Goal: Information Seeking & Learning: Learn about a topic

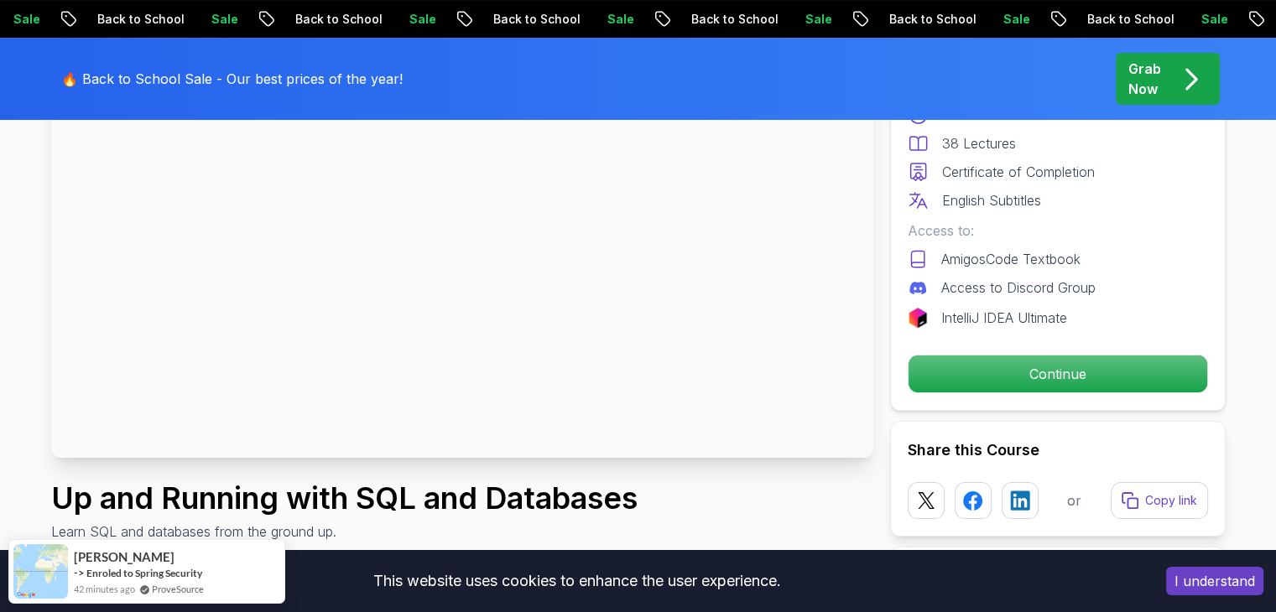
scroll to position [225, 0]
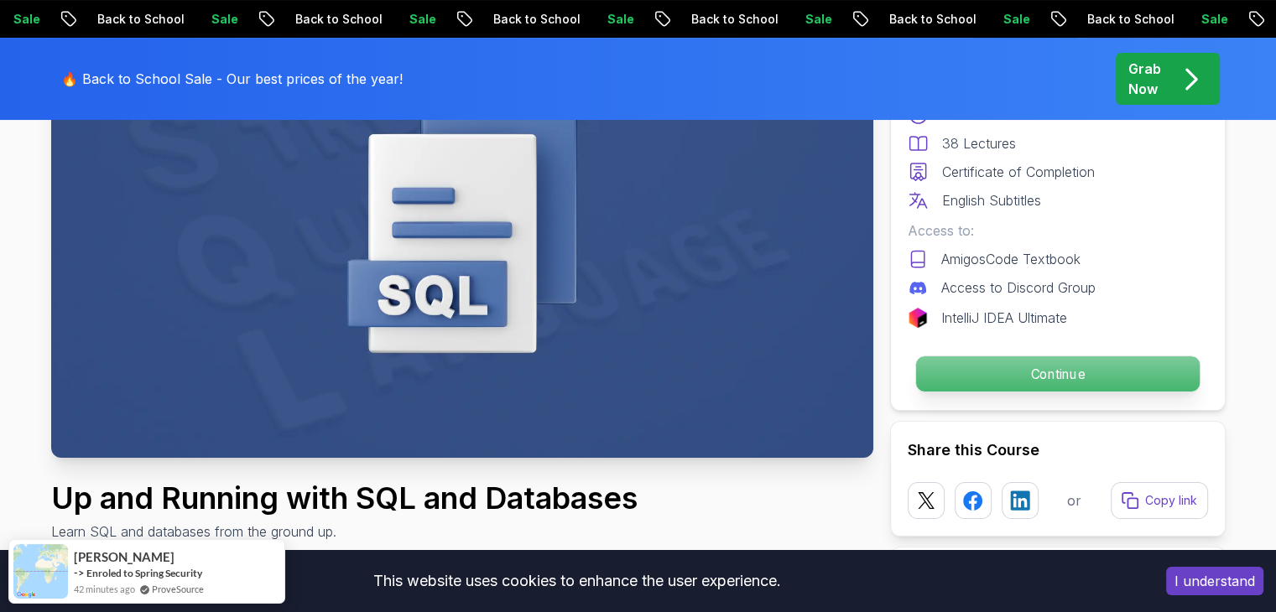
click at [1090, 364] on p "Continue" at bounding box center [1056, 373] width 283 height 35
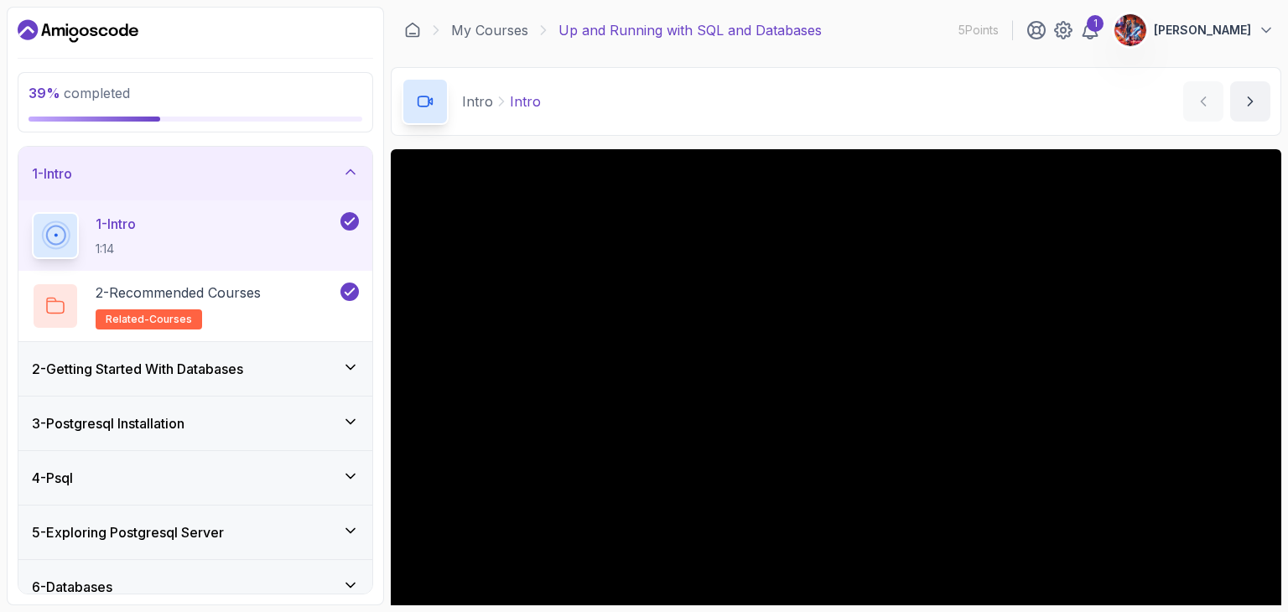
click at [342, 461] on div "4 - Psql" at bounding box center [195, 478] width 354 height 54
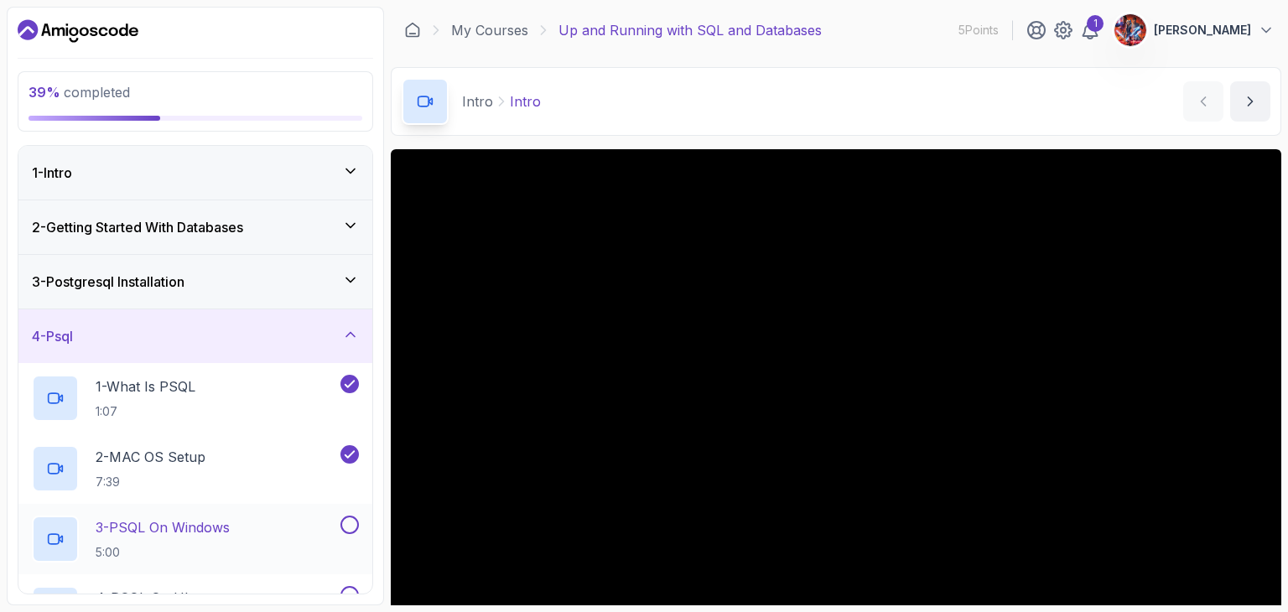
click at [300, 520] on div "3 - PSQL On Windows 5:00" at bounding box center [184, 539] width 305 height 47
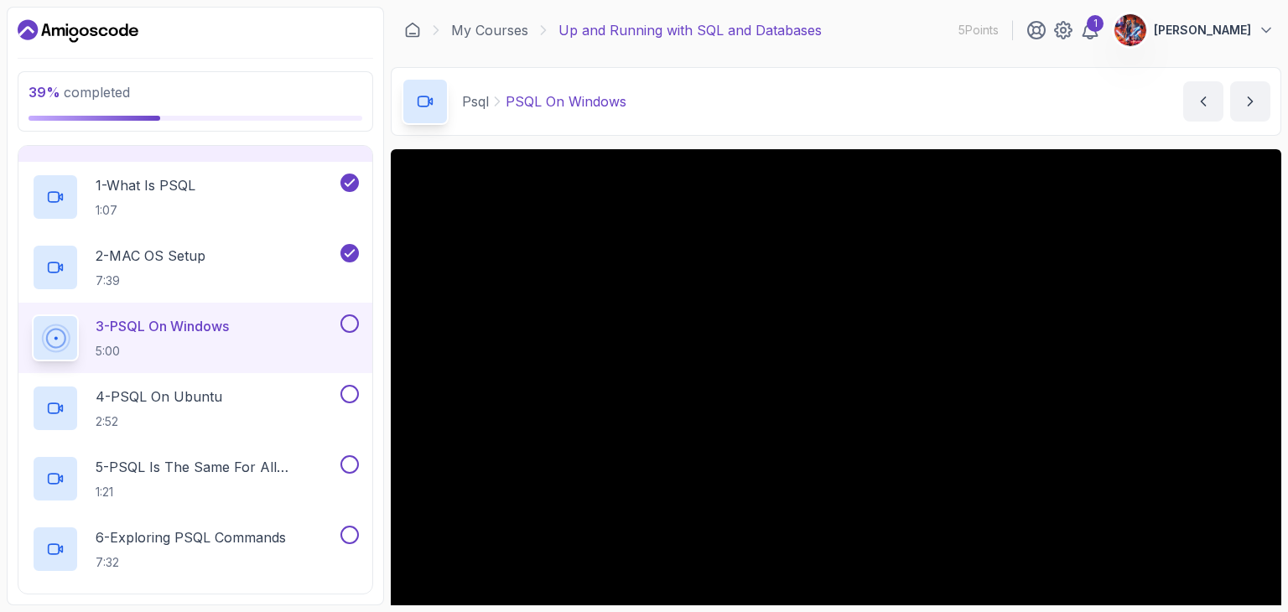
scroll to position [235, 0]
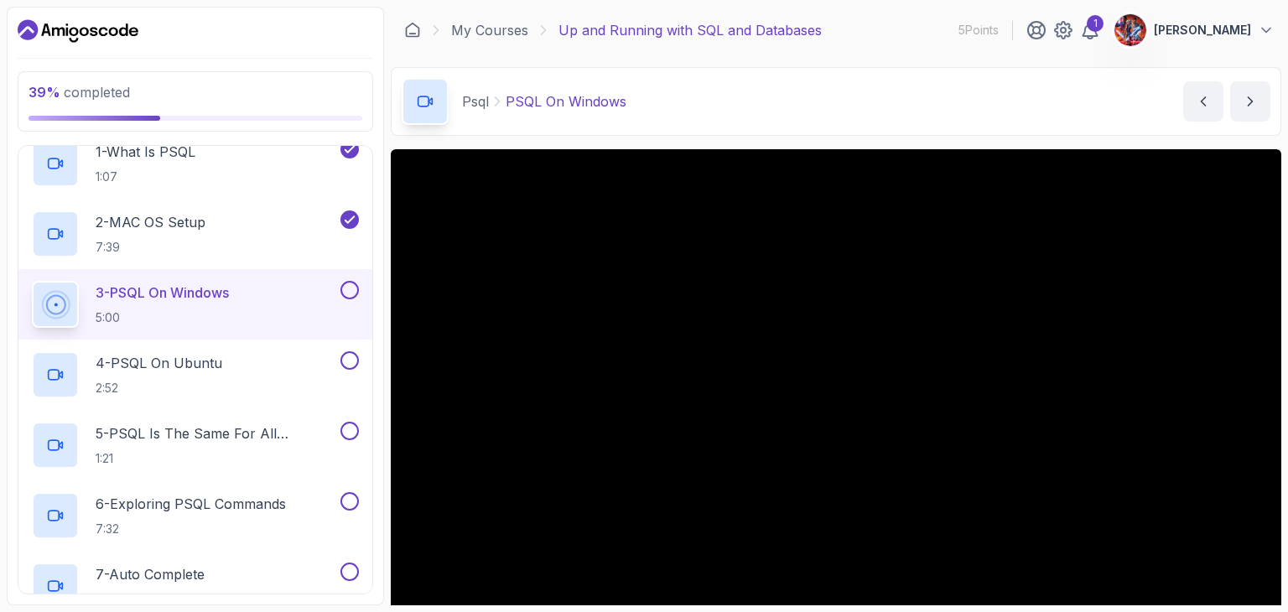
click at [352, 293] on button at bounding box center [350, 290] width 18 height 18
click at [351, 356] on button at bounding box center [350, 360] width 18 height 18
click at [346, 355] on icon at bounding box center [349, 360] width 15 height 17
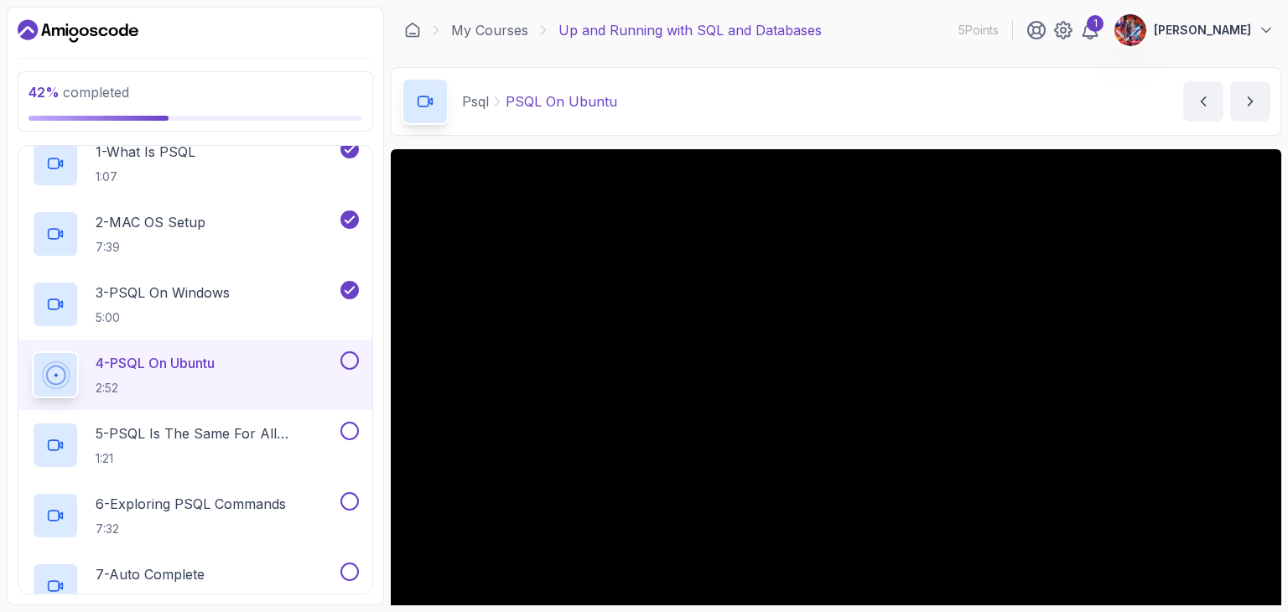
drag, startPoint x: 351, startPoint y: 353, endPoint x: 344, endPoint y: 359, distance: 8.9
click at [344, 359] on button at bounding box center [350, 360] width 18 height 18
click at [272, 425] on p "5 - PSQL Is The Same For All Operating Systems" at bounding box center [217, 434] width 242 height 20
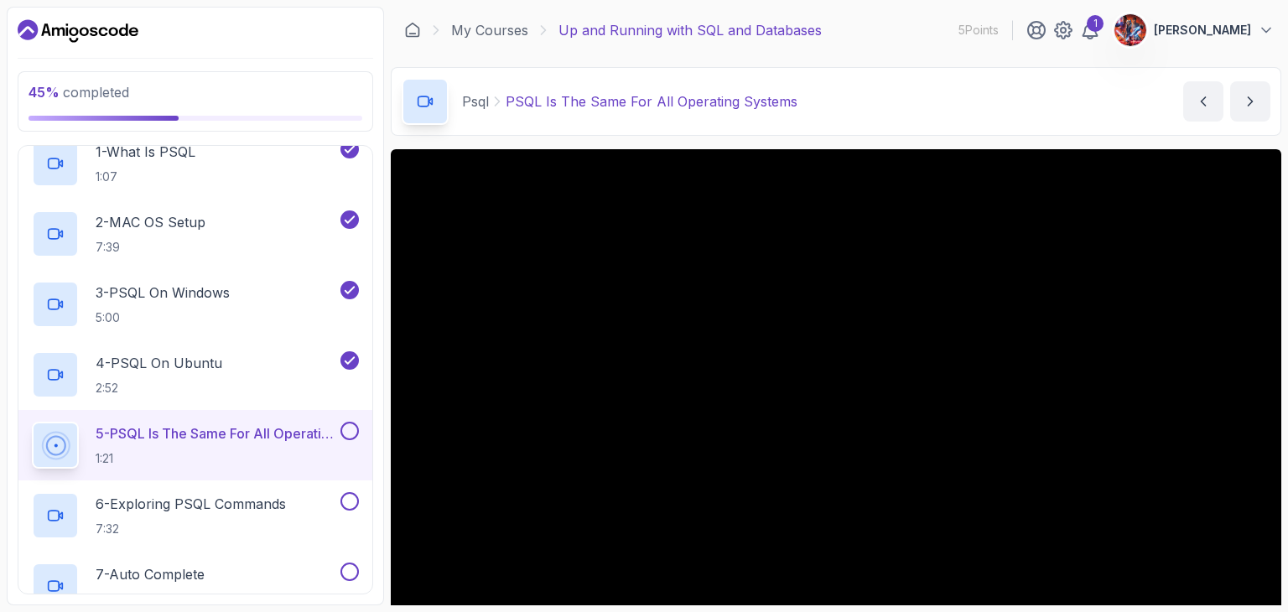
click at [354, 429] on button at bounding box center [350, 431] width 18 height 18
